Goal: Transaction & Acquisition: Purchase product/service

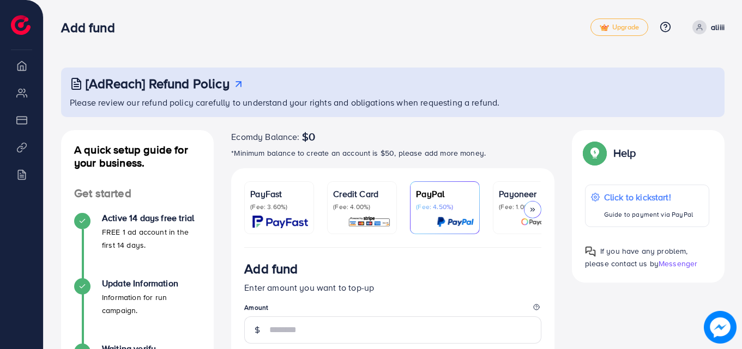
drag, startPoint x: 363, startPoint y: 247, endPoint x: 382, endPoint y: 240, distance: 19.7
click at [381, 240] on ul "PayFast (Fee: 3.60%) Credit Card (Fee: 4.00%) PayPal (Fee: 4.50%) Payoneer (Fee…" at bounding box center [392, 214] width 297 height 66
drag, startPoint x: 389, startPoint y: 250, endPoint x: 416, endPoint y: 252, distance: 27.3
click at [372, 189] on p "Credit Card" at bounding box center [362, 193] width 58 height 13
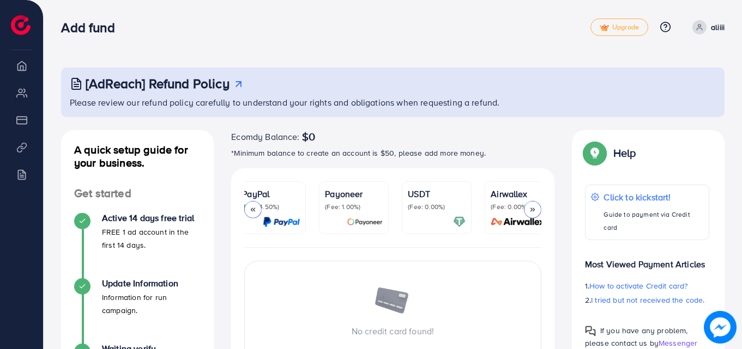
scroll to position [0, 187]
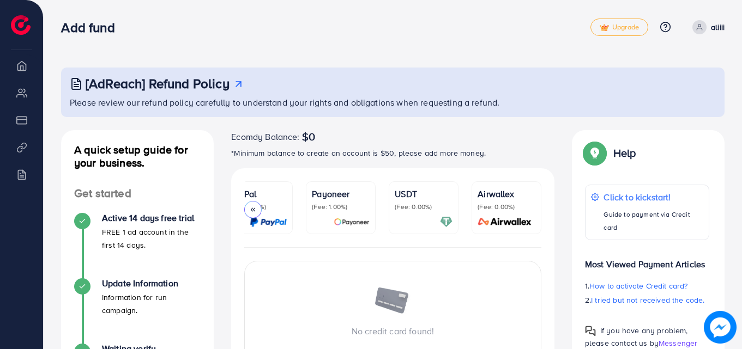
click at [411, 194] on p "USDT" at bounding box center [424, 193] width 58 height 13
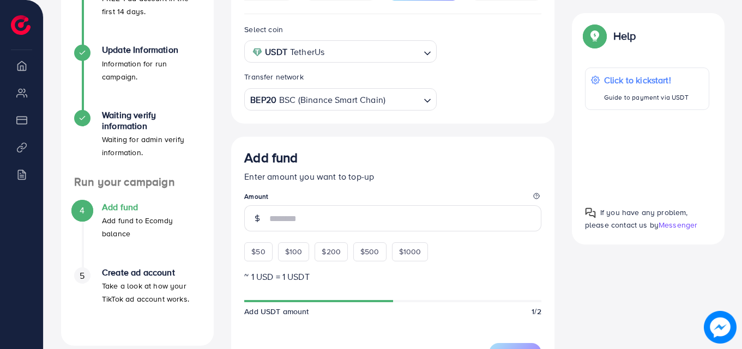
scroll to position [282, 0]
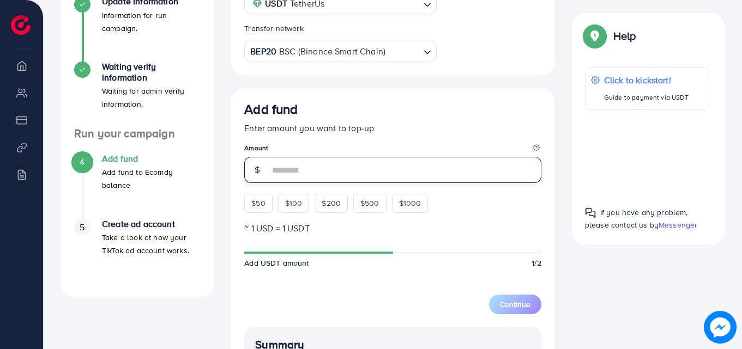
click at [300, 165] on input "number" at bounding box center [405, 170] width 272 height 26
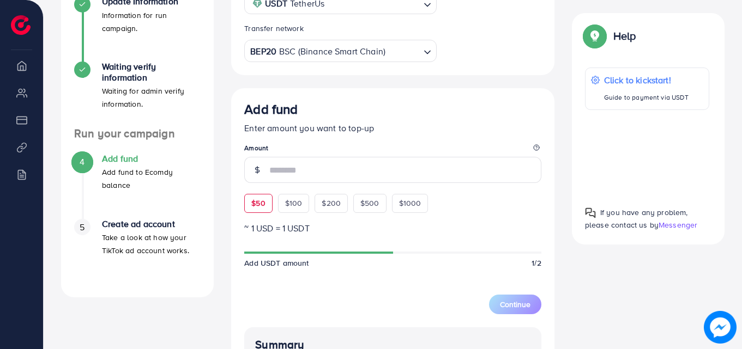
click at [247, 213] on div "$50" at bounding box center [258, 203] width 28 height 19
type input "**"
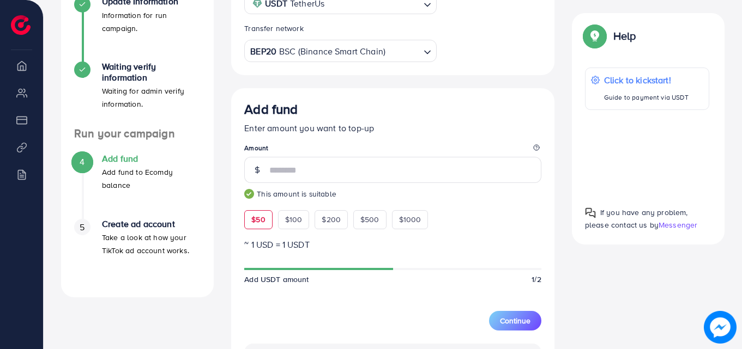
click at [325, 59] on div "BEP20 BSC (Binance Smart Chain)" at bounding box center [334, 49] width 172 height 19
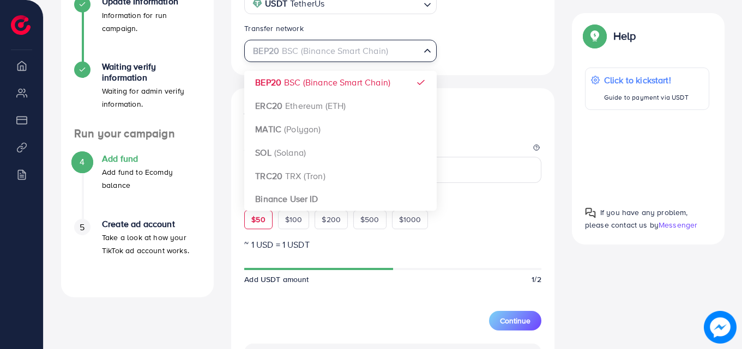
click at [308, 80] on div "Select coin USDT TetherUs Loading... Transfer network BEP20 BSC (Binance Smart …" at bounding box center [392, 270] width 323 height 608
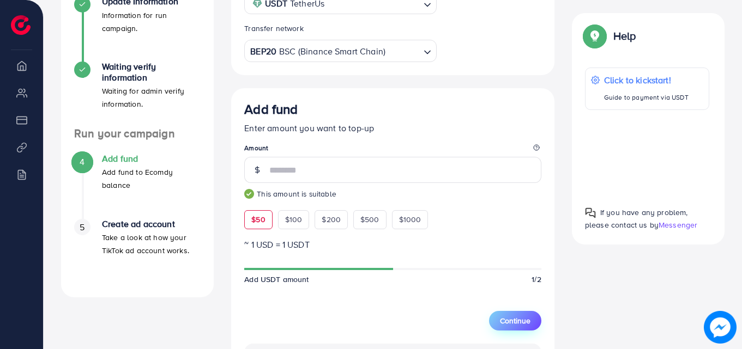
click at [517, 320] on span "Continue" at bounding box center [515, 321] width 31 height 11
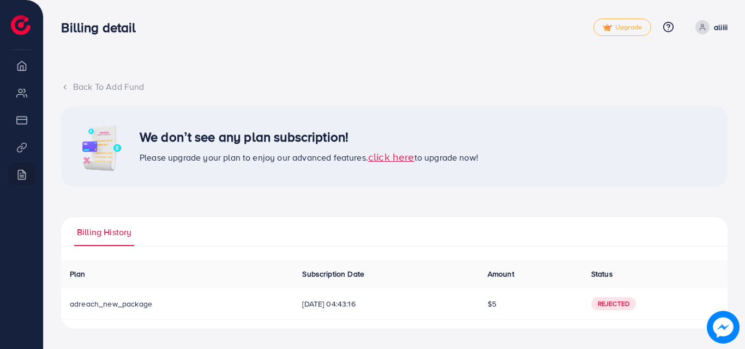
click at [65, 90] on icon at bounding box center [65, 87] width 8 height 8
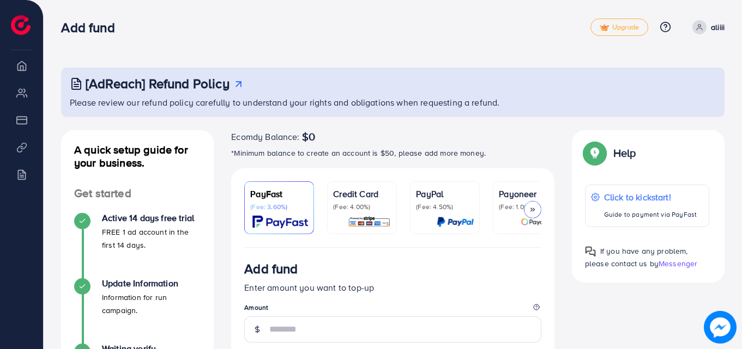
drag, startPoint x: 736, startPoint y: 116, endPoint x: 744, endPoint y: 119, distance: 8.8
click at [742, 119] on html "Add fund Upgrade Help Center Contact Support Plans and Pricing Term and policy …" at bounding box center [371, 174] width 742 height 349
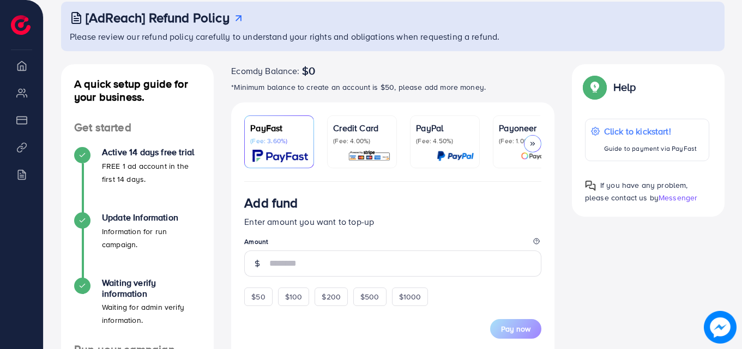
scroll to position [64, 0]
